Goal: Task Accomplishment & Management: Manage account settings

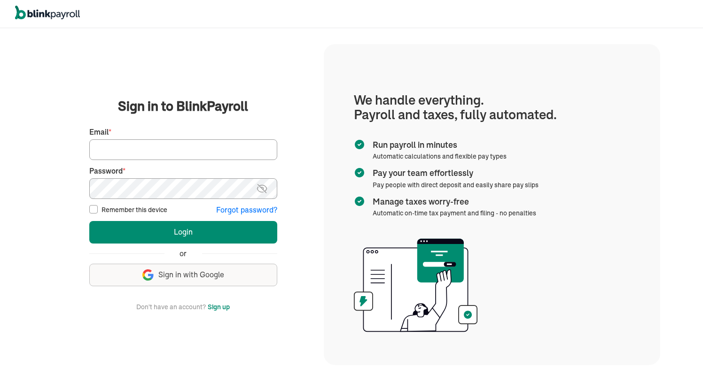
click at [125, 212] on label "Remember this device" at bounding box center [134, 209] width 66 height 9
click at [98, 212] on input "Remember this device" at bounding box center [93, 209] width 8 height 8
checkbox input "true"
click at [124, 148] on input "Email *" at bounding box center [183, 150] width 188 height 21
type input "INQUIRIES@HTWCLEANING.COM"
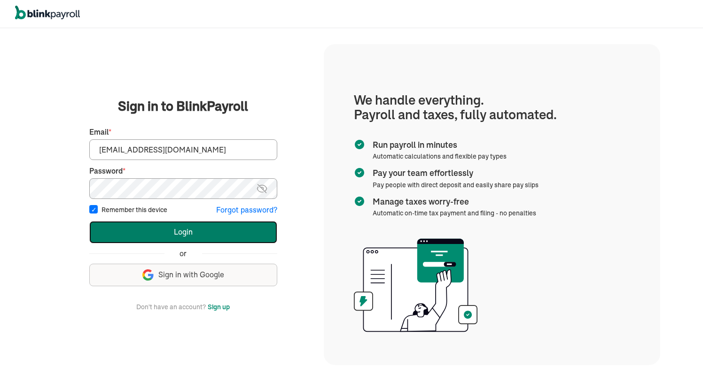
click at [158, 231] on button "Login" at bounding box center [183, 232] width 188 height 23
